Goal: Task Accomplishment & Management: Manage account settings

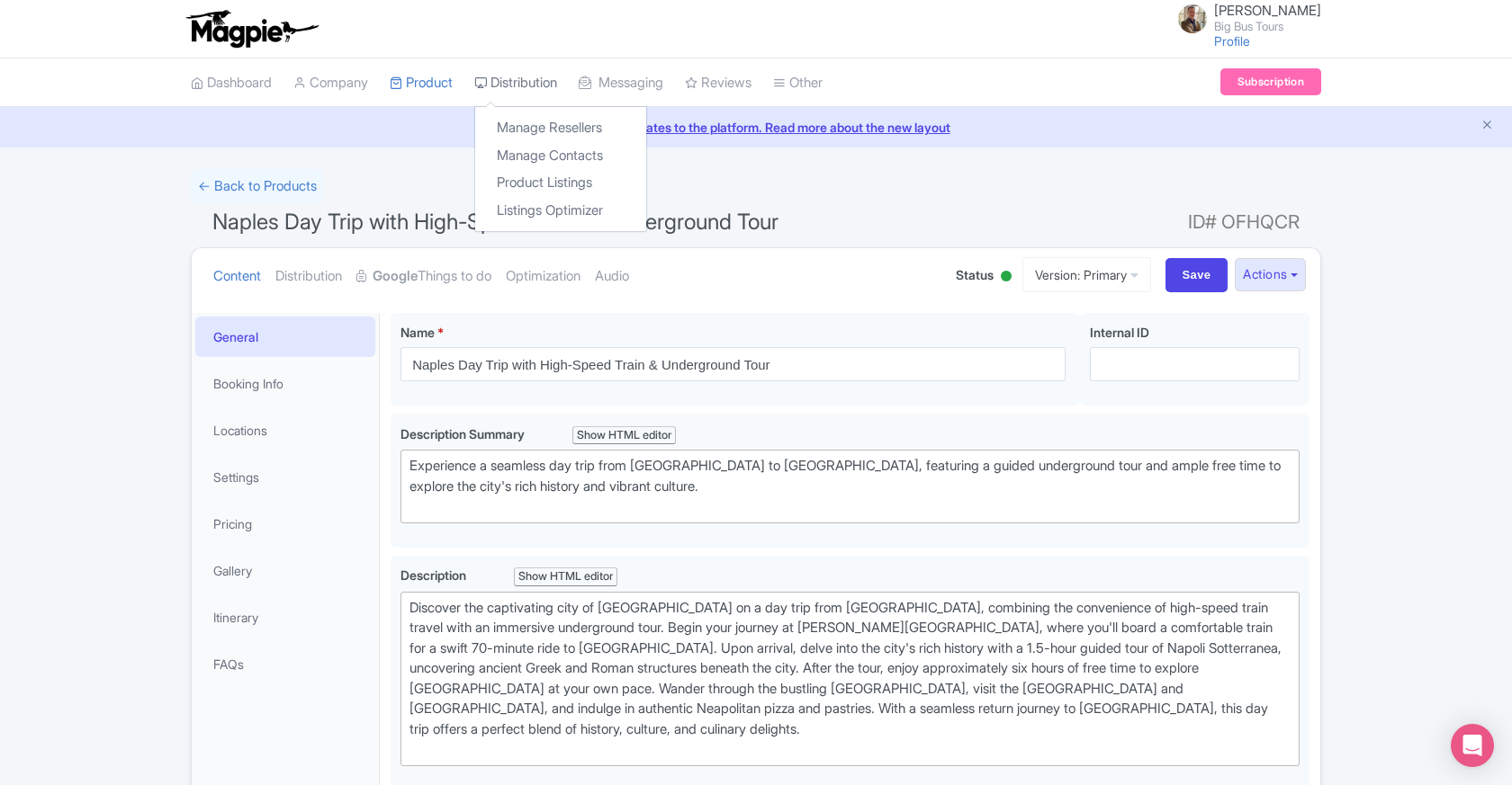
click at [527, 77] on link "Distribution" at bounding box center [515, 83] width 82 height 49
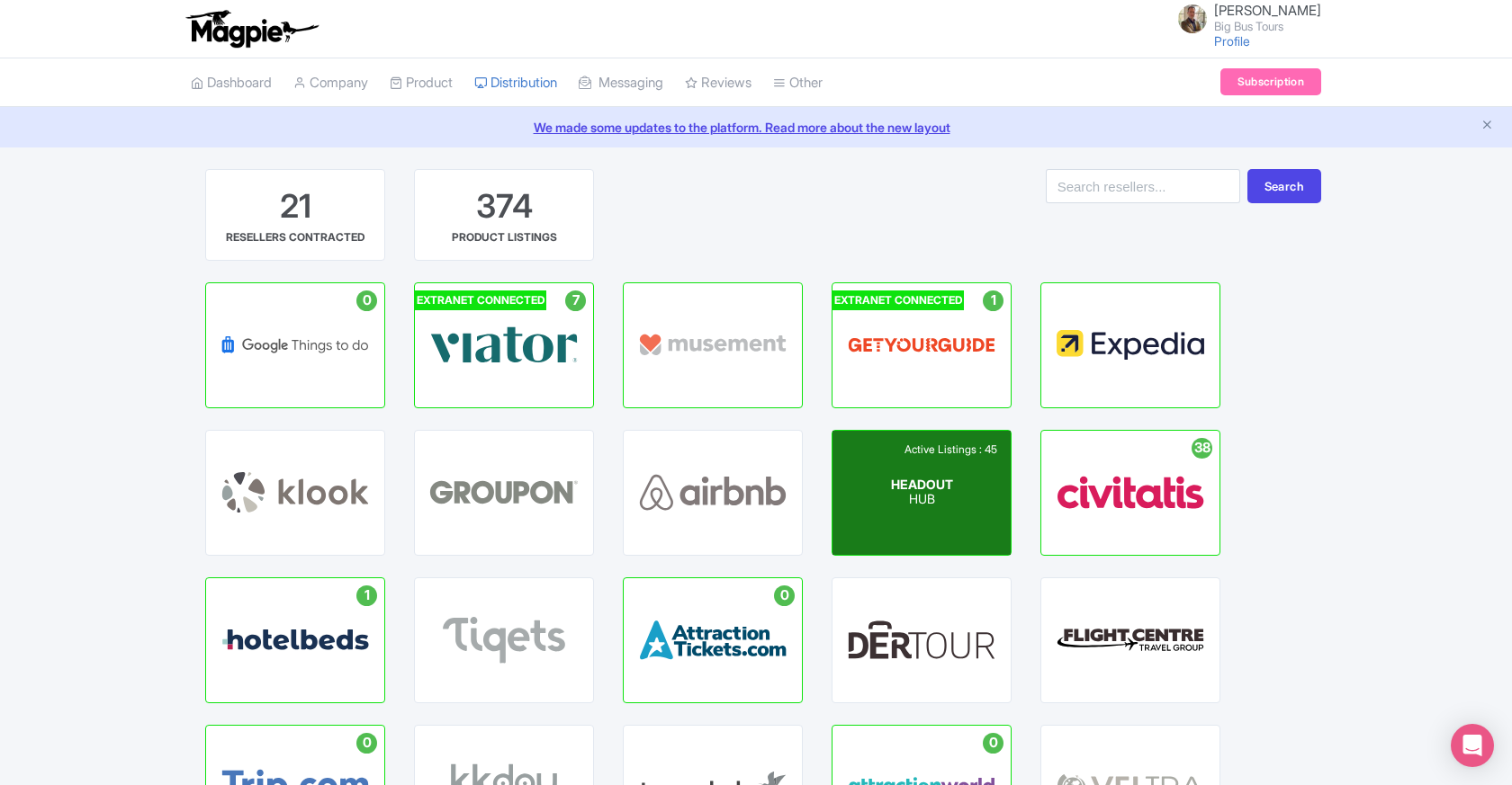
click at [967, 483] on div "Active Listings : 45 HEADOUT HUB" at bounding box center [922, 493] width 179 height 125
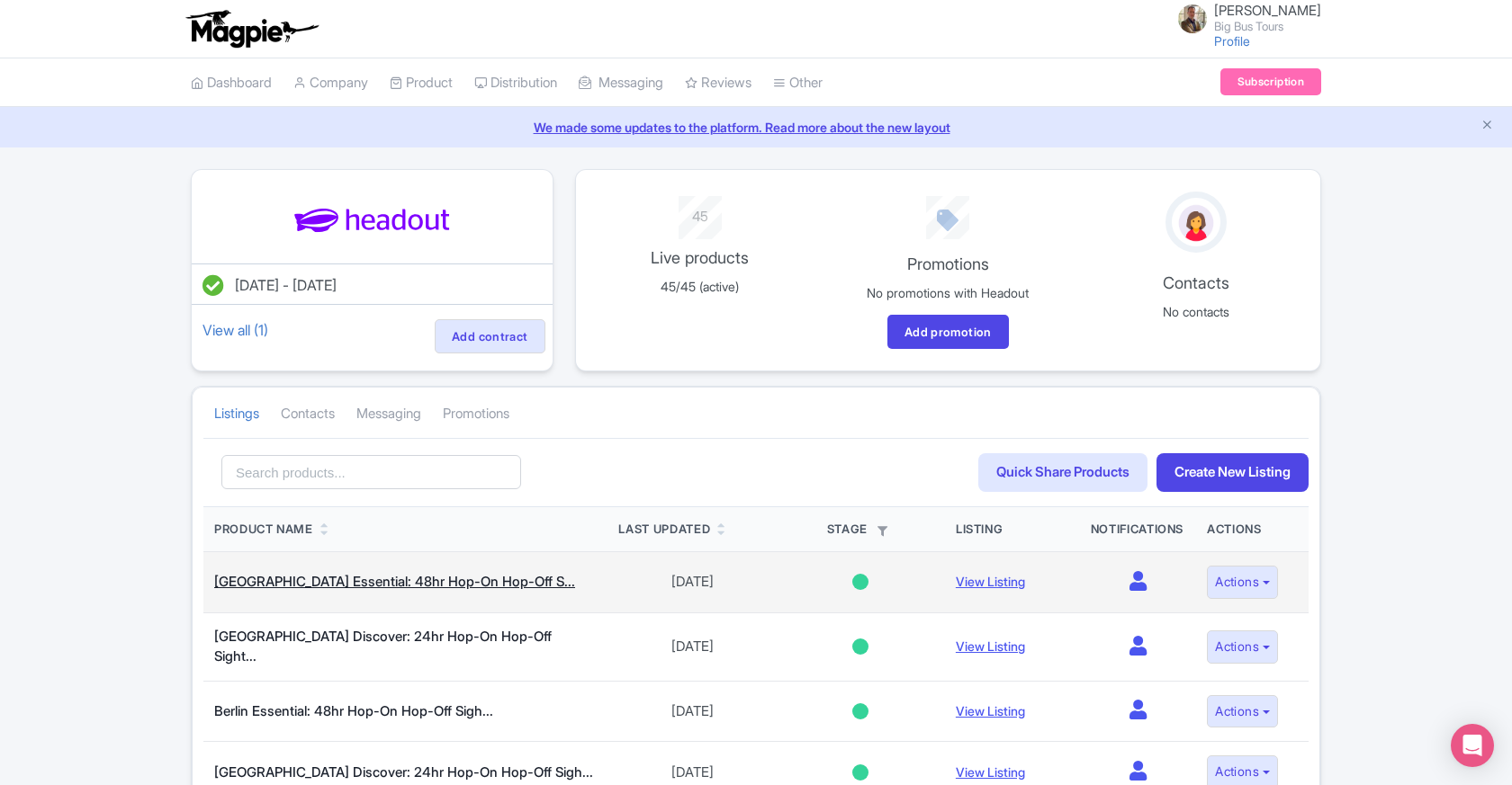
click at [290, 580] on link "Abu Dhabi Essential: 48hr Hop-On Hop-Off S..." at bounding box center [395, 581] width 361 height 17
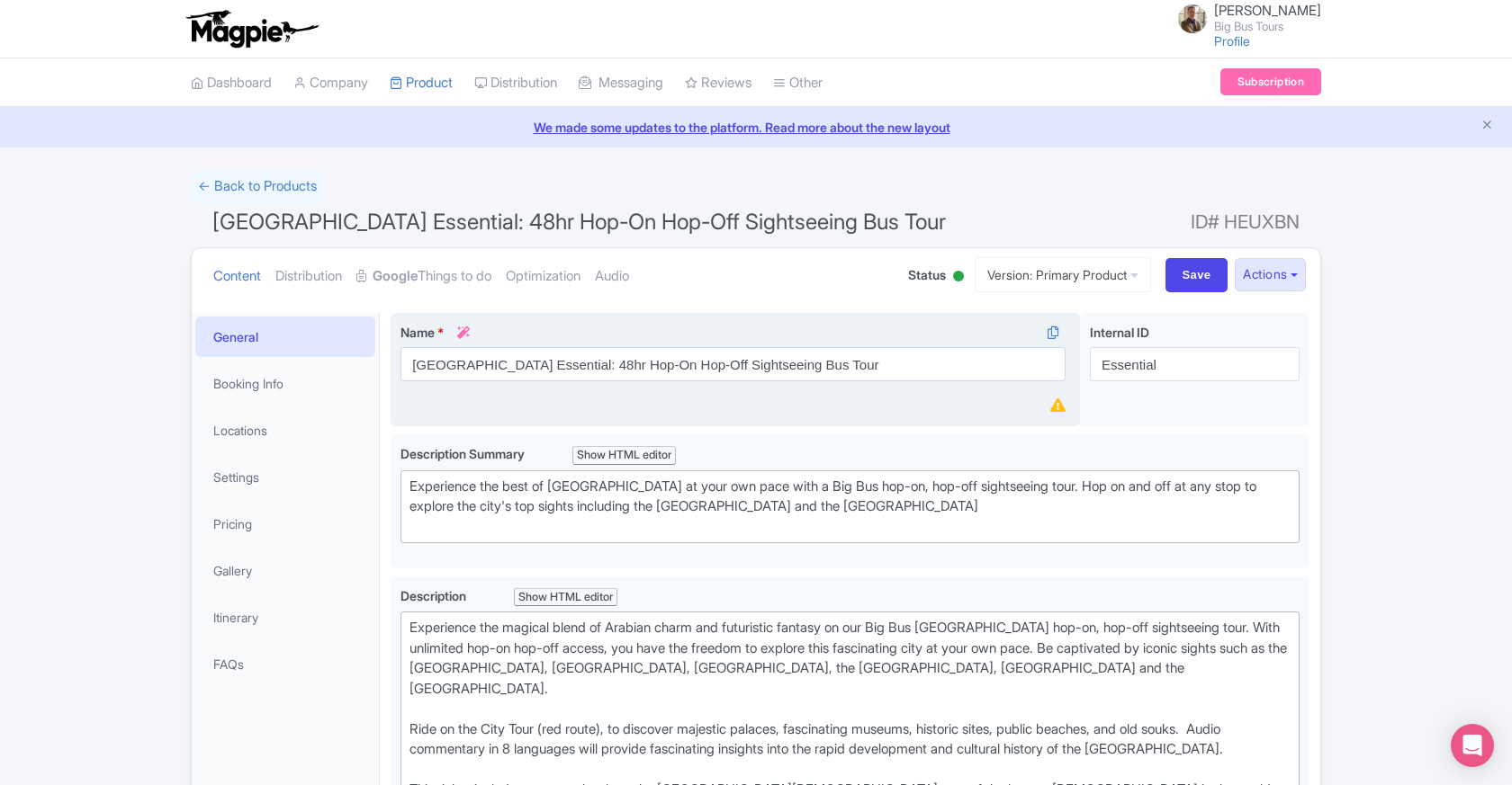
scroll to position [4, 0]
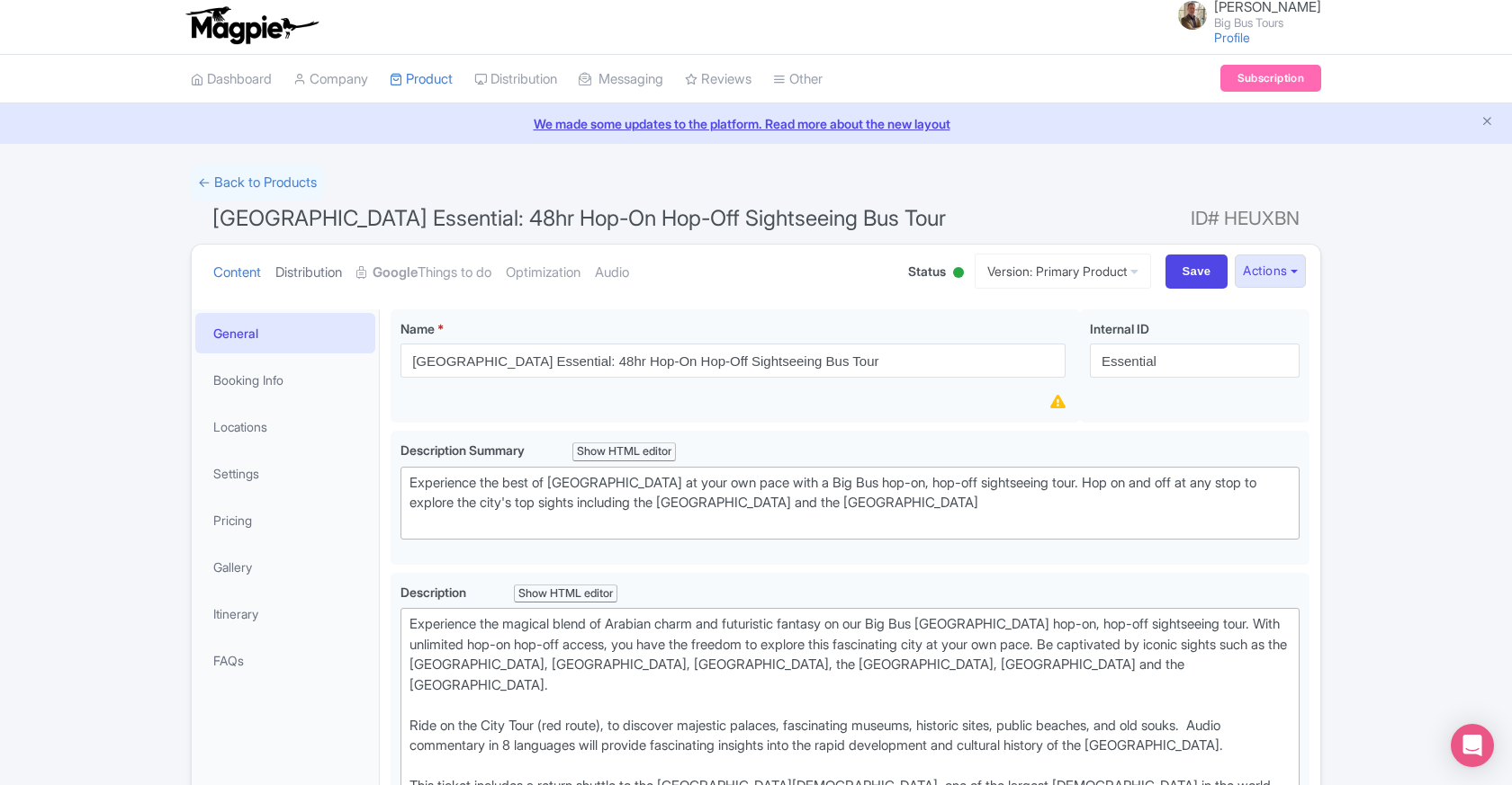
click at [301, 276] on link "Distribution" at bounding box center [309, 273] width 67 height 57
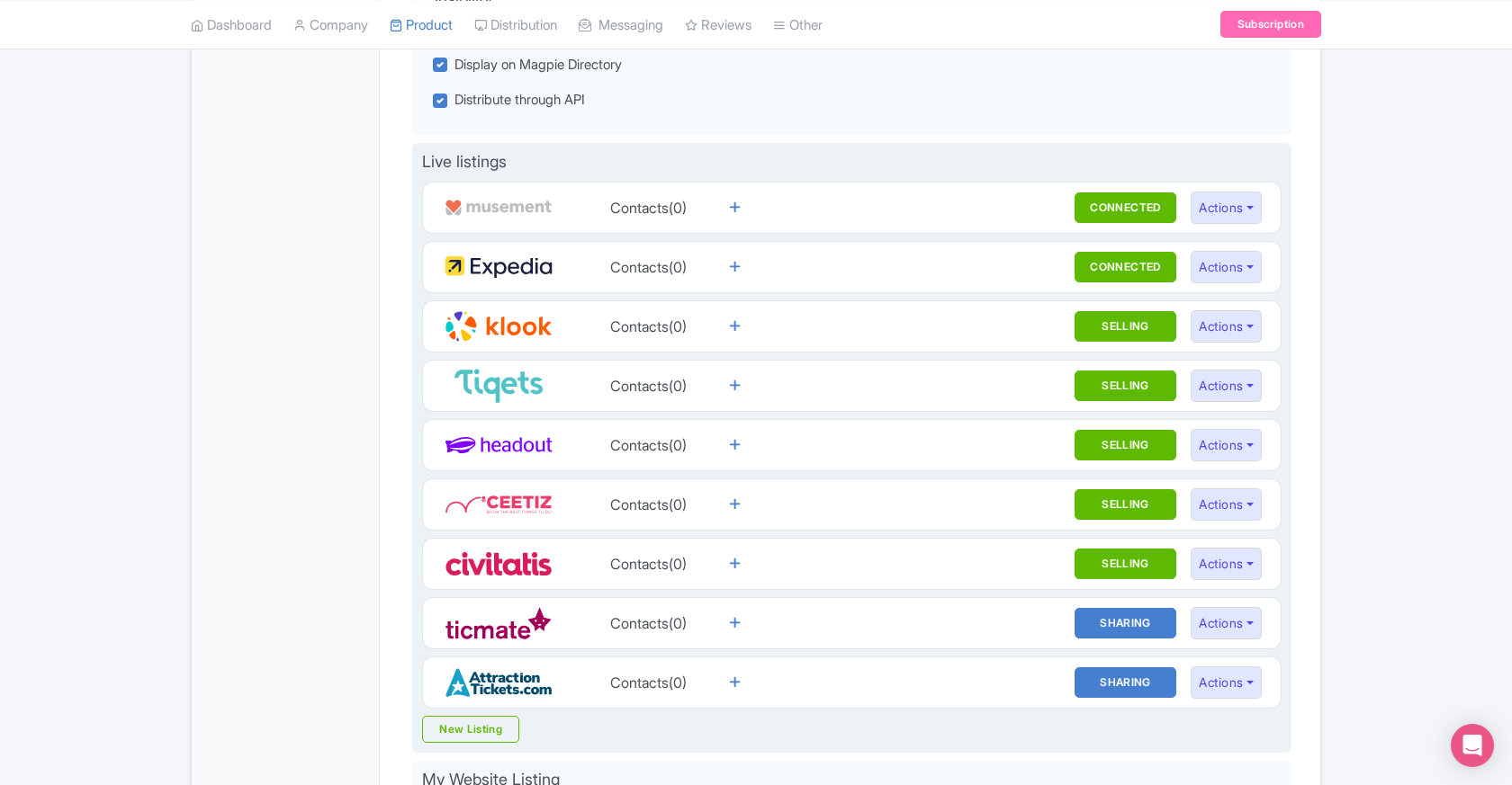
scroll to position [506, 0]
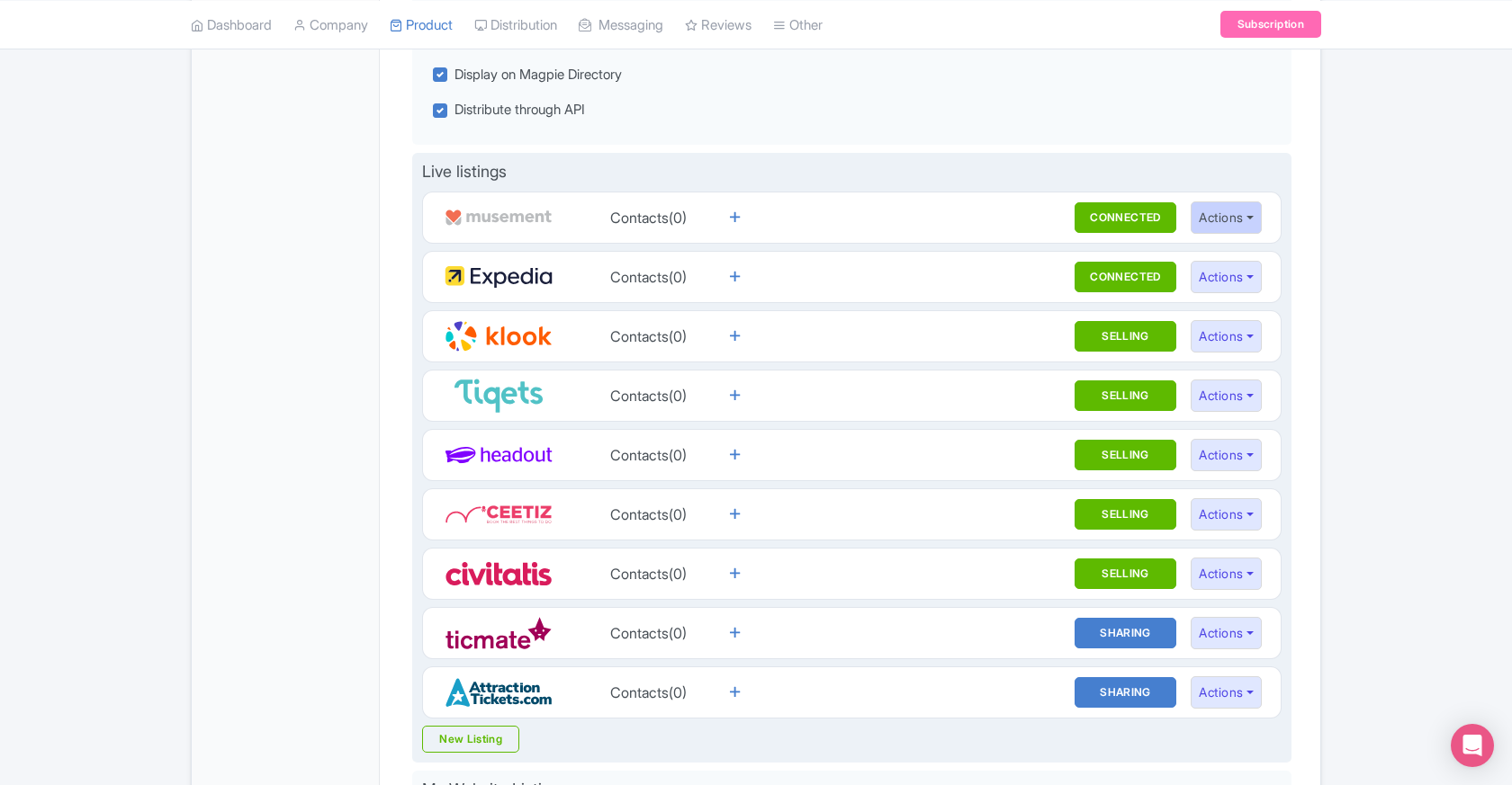
click at [1258, 210] on button "Actions" at bounding box center [1226, 218] width 71 height 33
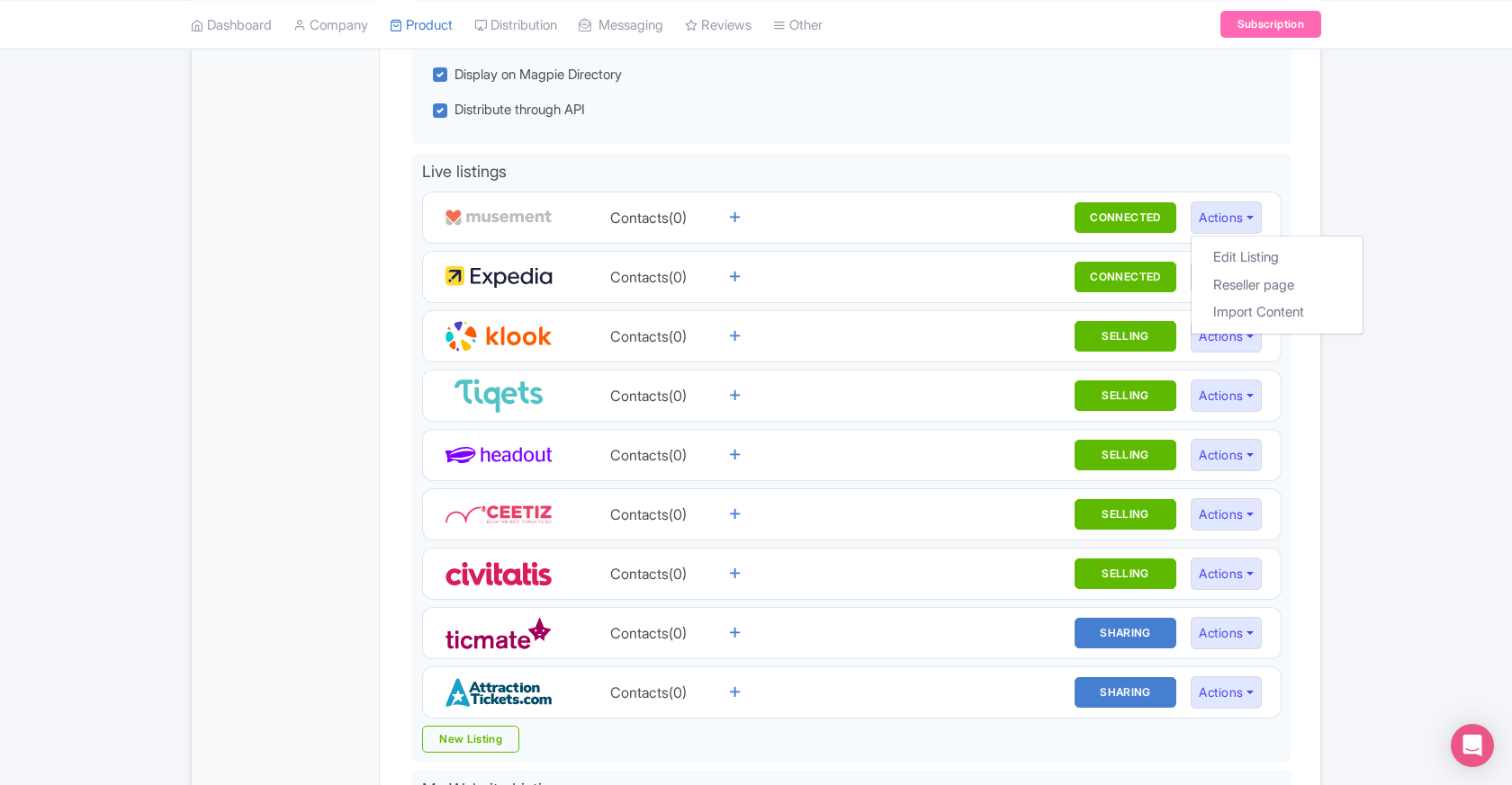
click at [1306, 163] on div "Product Alert Alert Notifications Visibility Internal Only Display on Magpie Di…" at bounding box center [850, 451] width 919 height 1290
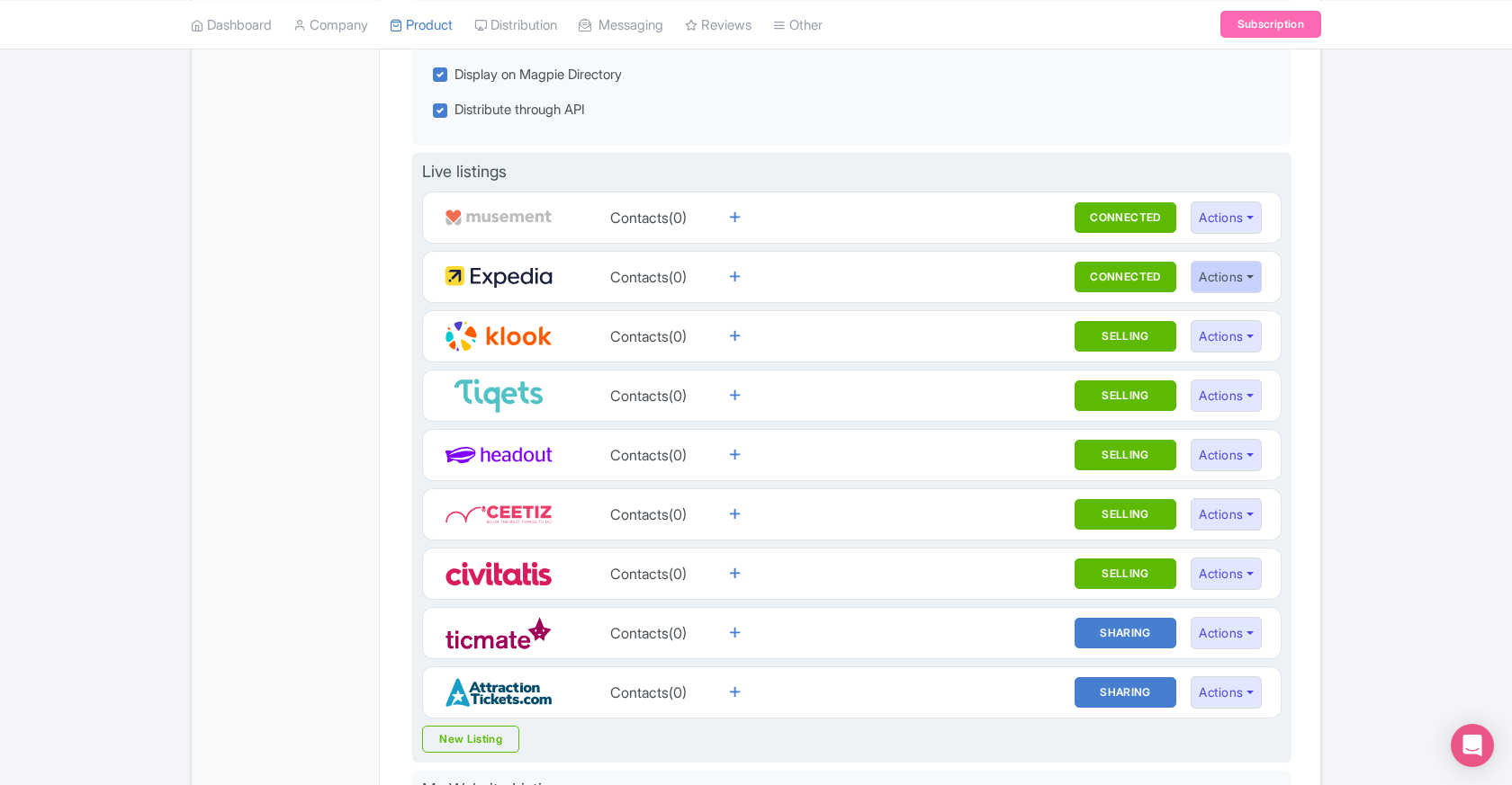
click at [1255, 272] on button "Actions" at bounding box center [1226, 278] width 71 height 33
click at [1260, 336] on link "Reseller page" at bounding box center [1277, 343] width 171 height 27
click at [1224, 333] on button "Actions" at bounding box center [1226, 337] width 71 height 33
click at [1246, 393] on link "Reseller page" at bounding box center [1277, 403] width 171 height 27
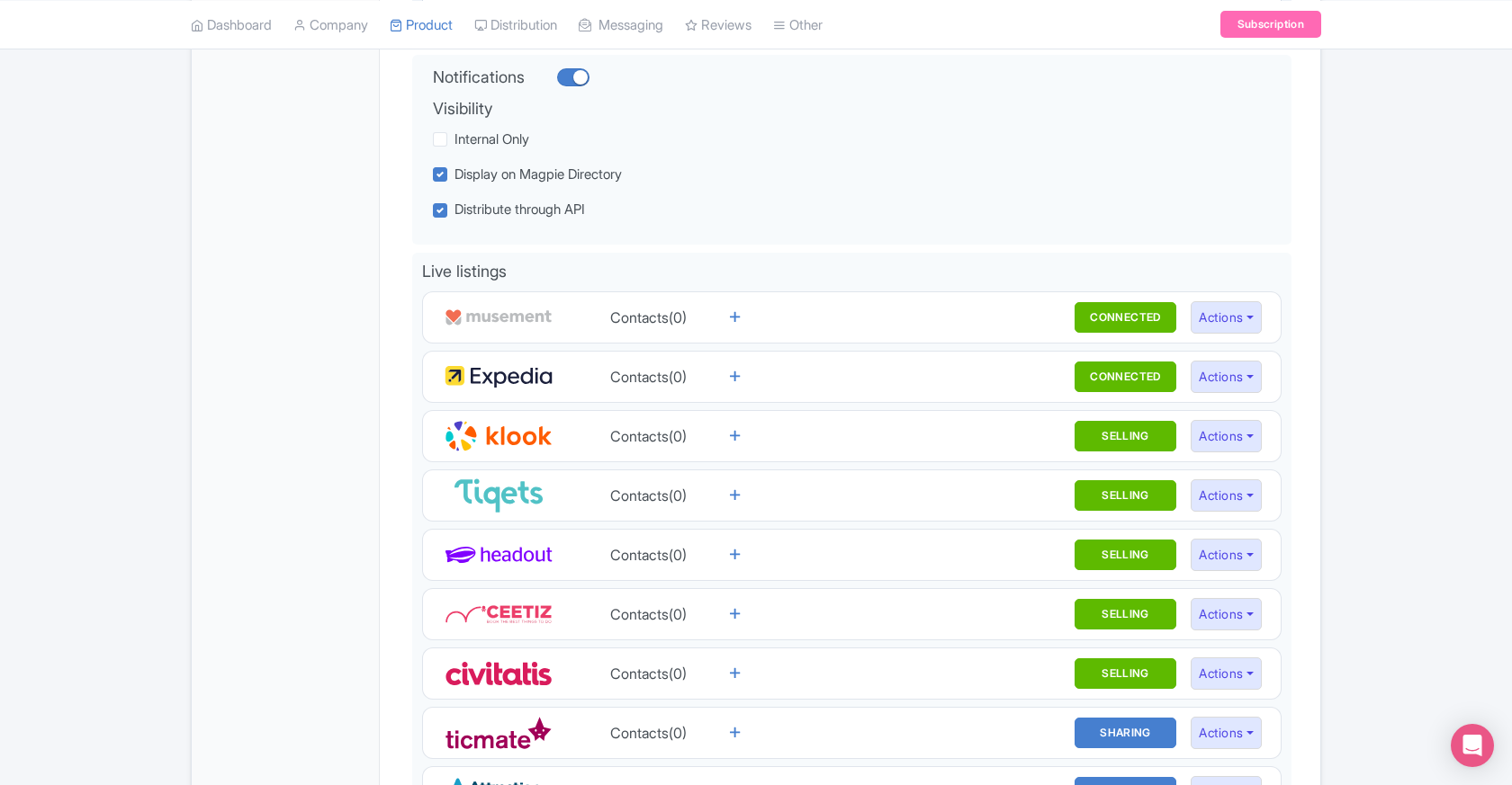
scroll to position [413, 0]
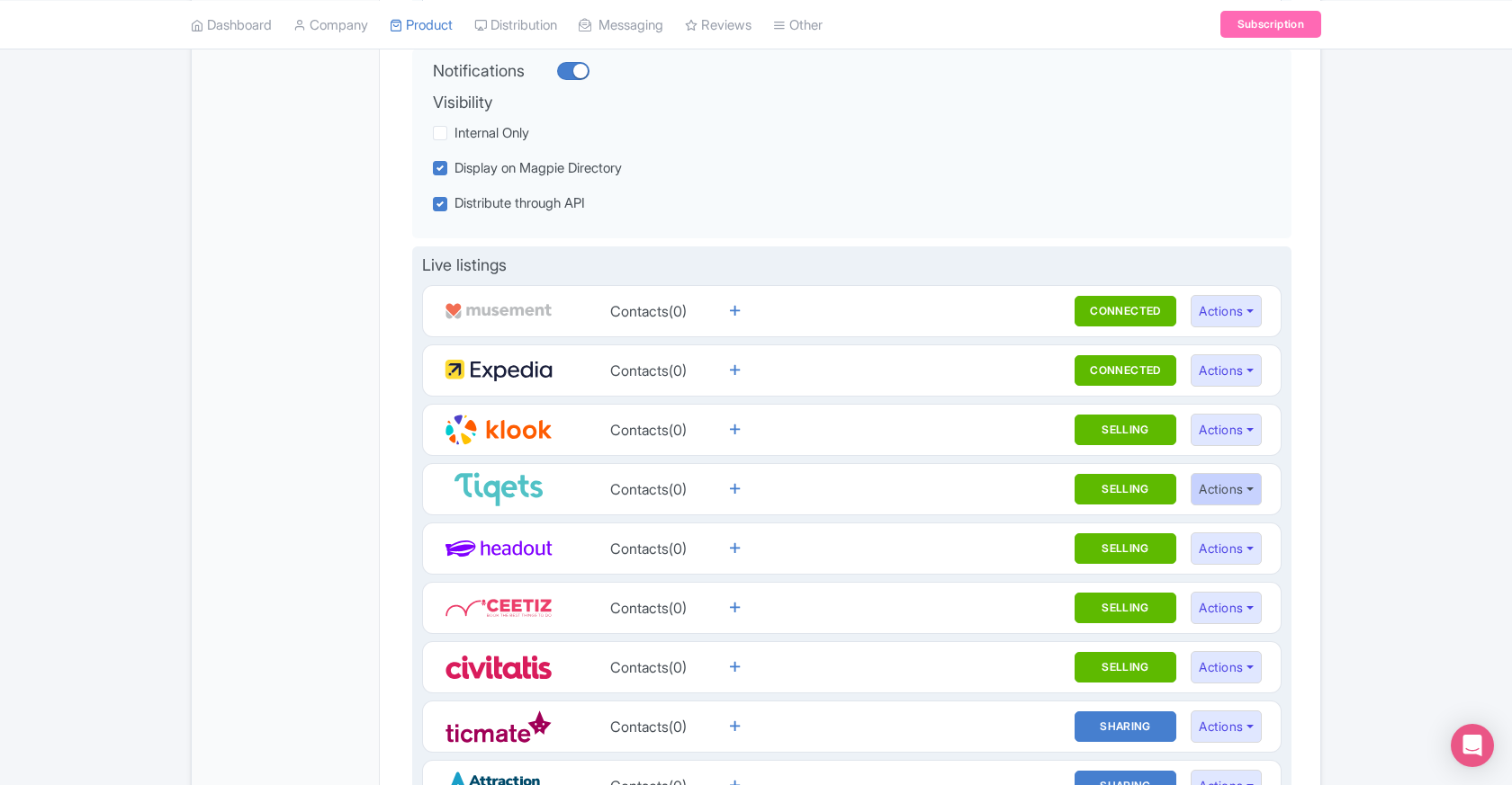
click at [1252, 487] on button "Actions" at bounding box center [1226, 490] width 71 height 33
click at [1256, 550] on link "Reseller page" at bounding box center [1277, 556] width 171 height 27
